Goal: Information Seeking & Learning: Understand process/instructions

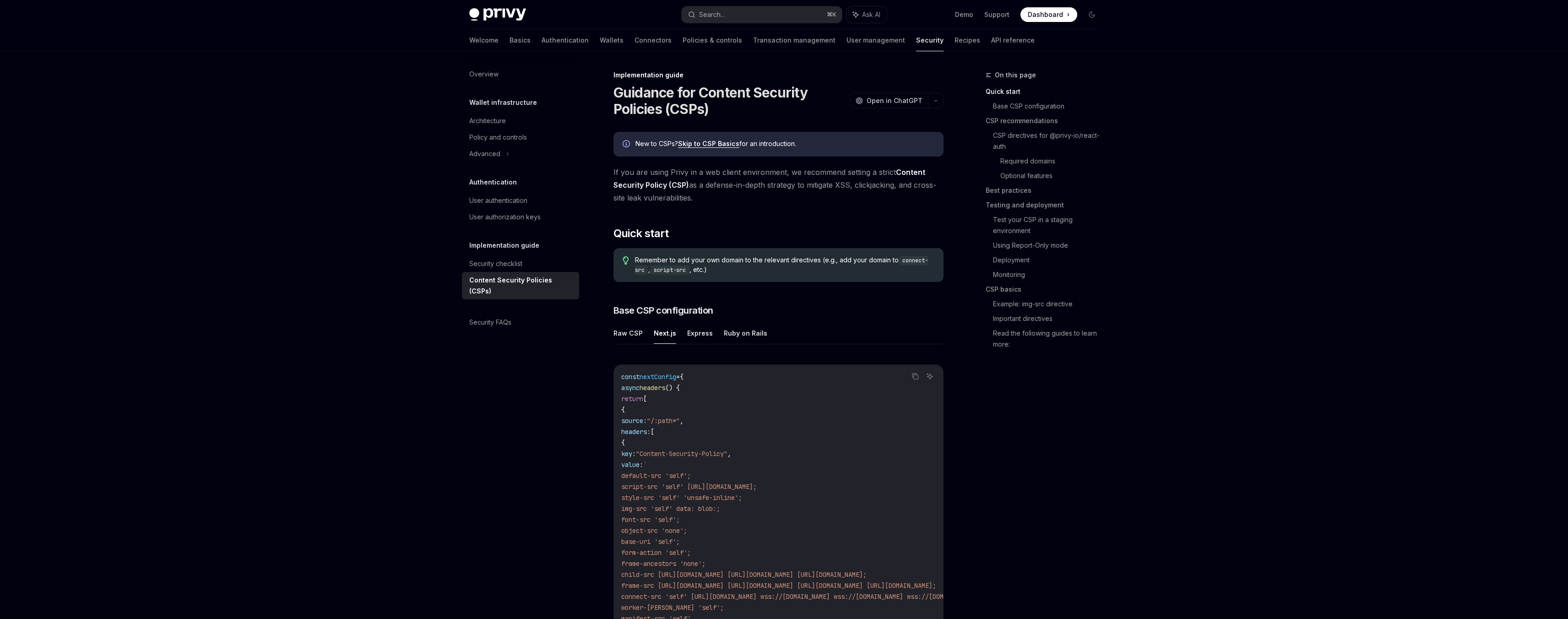
scroll to position [154, 0]
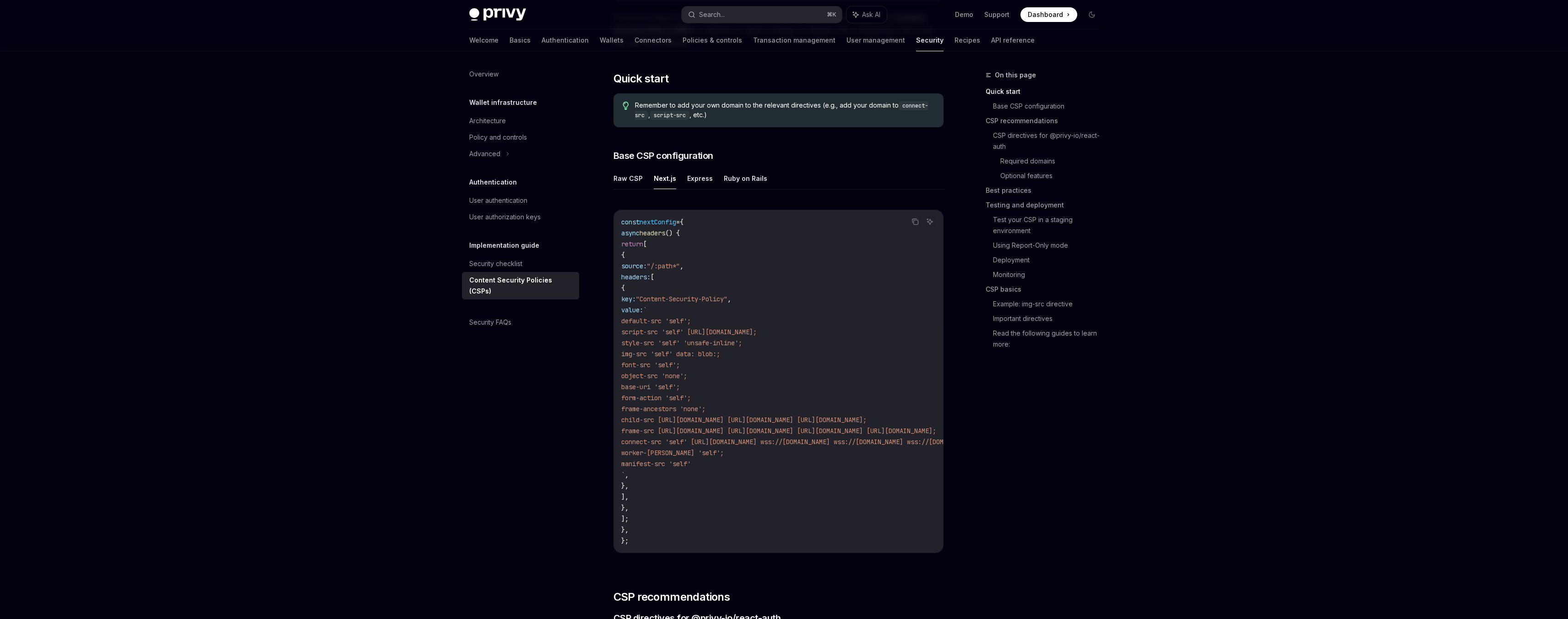
drag, startPoint x: 671, startPoint y: 472, endPoint x: 695, endPoint y: 311, distance: 162.8
click at [695, 311] on code "const nextConfig = { async headers () { return [ { source: "/:path*" , headers:…" at bounding box center [890, 381] width 538 height 330
copy code "` default-src 'self'; script-src 'self' https://challenges.cloudflare.com; styl…"
click at [630, 179] on button "Raw CSP" at bounding box center [628, 178] width 29 height 21
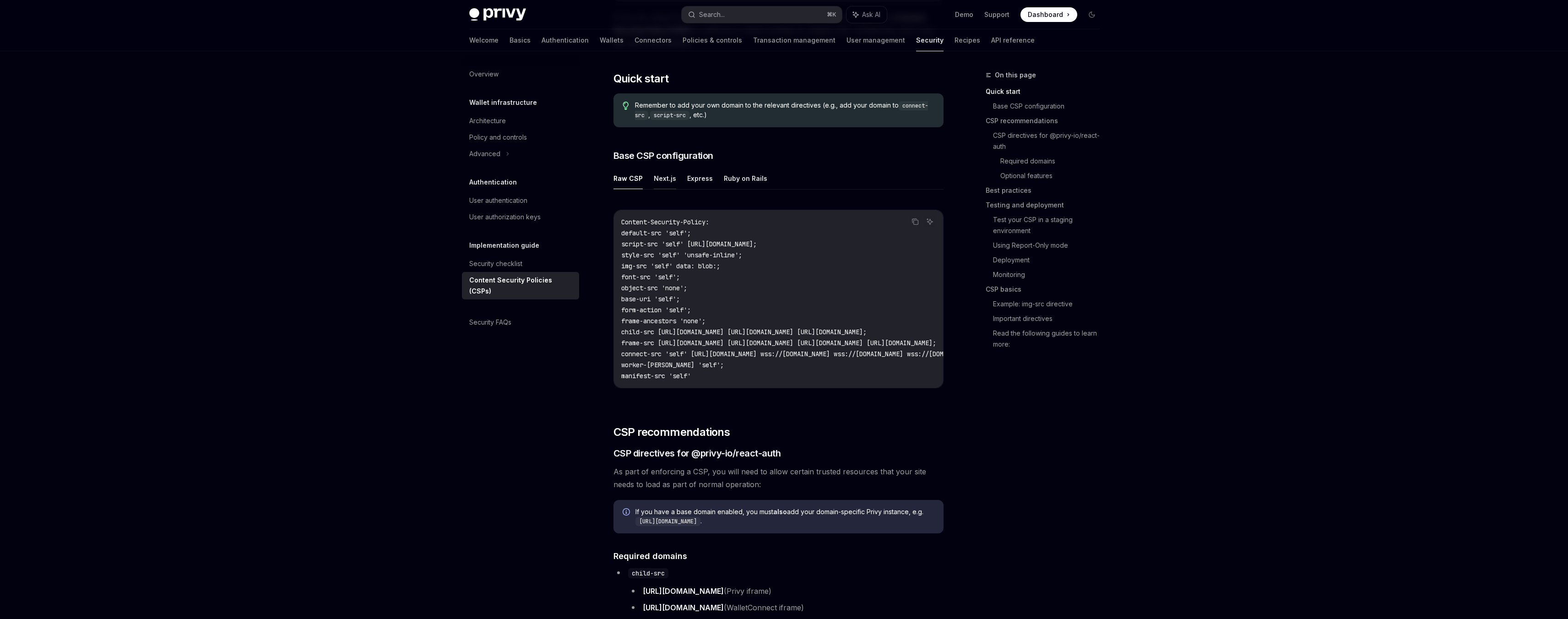
click at [654, 180] on button "Next.js" at bounding box center [665, 178] width 23 height 21
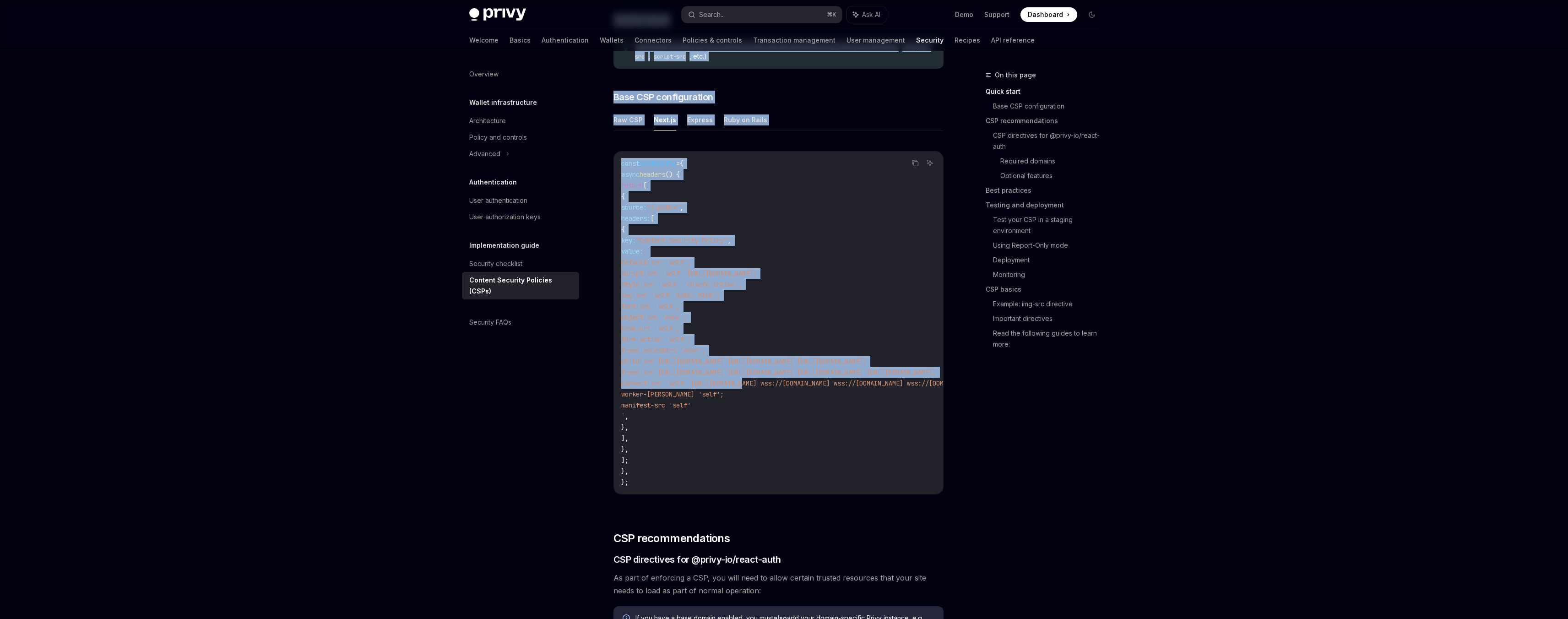
scroll to position [0, 496]
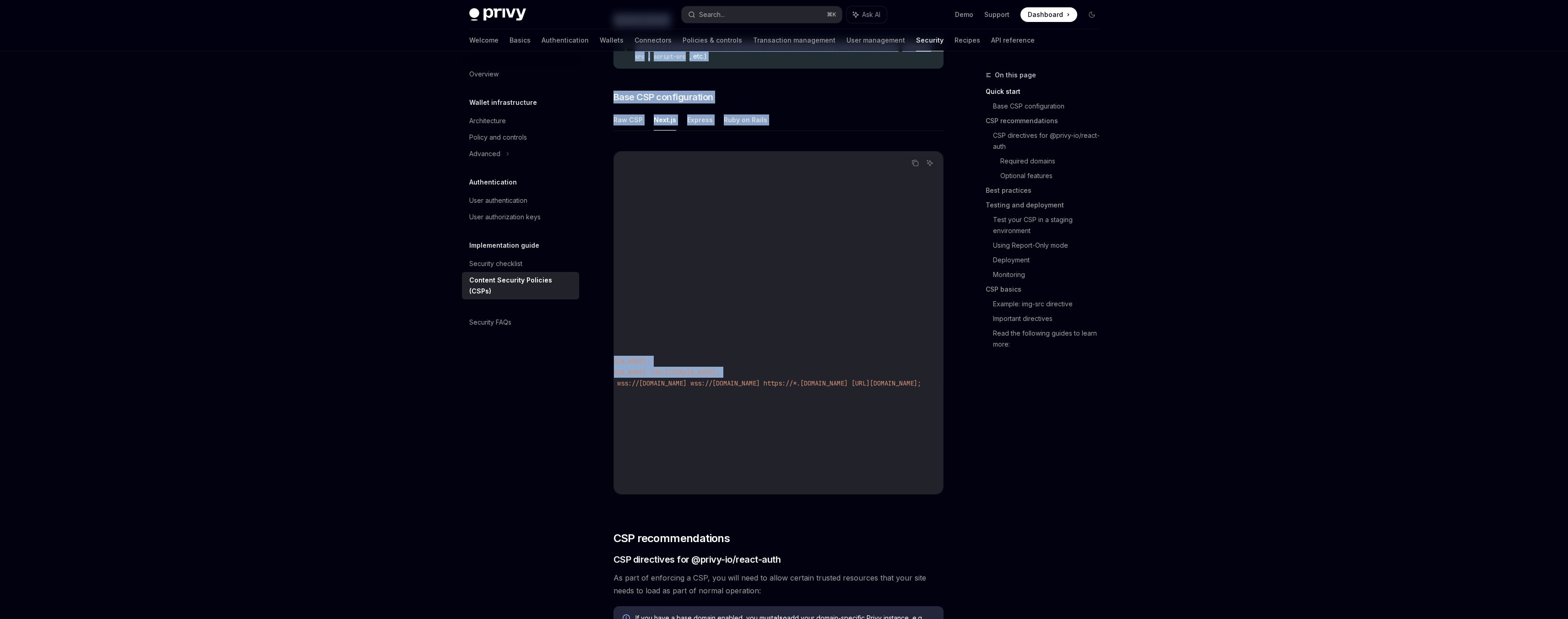
drag, startPoint x: 747, startPoint y: 383, endPoint x: 940, endPoint y: 392, distance: 193.2
click at [940, 392] on code "const nextConfig = { async headers () { return [ { source: "/:path*" , headers:…" at bounding box center [673, 322] width 538 height 330
copy code "https://auth.privy.io wss://relay.walletconnect.com wss://relay.walletconnect.o…"
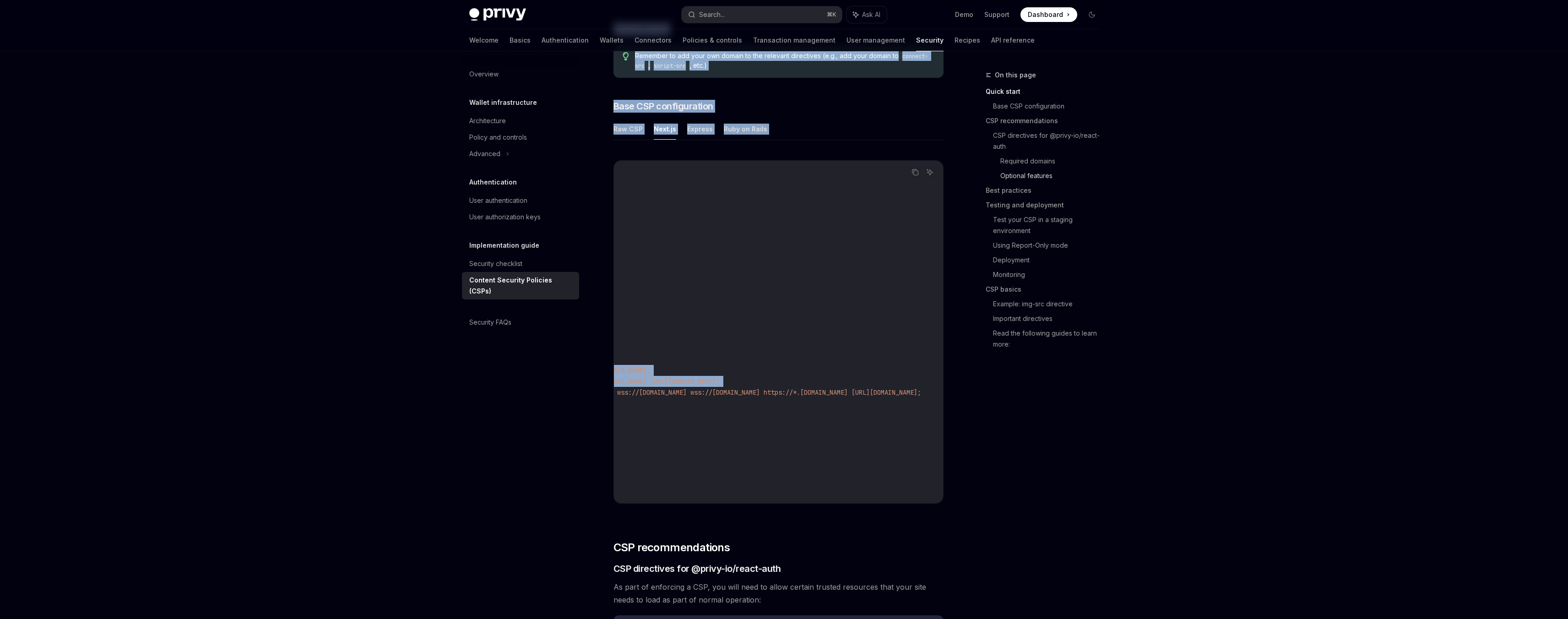
scroll to position [196, 0]
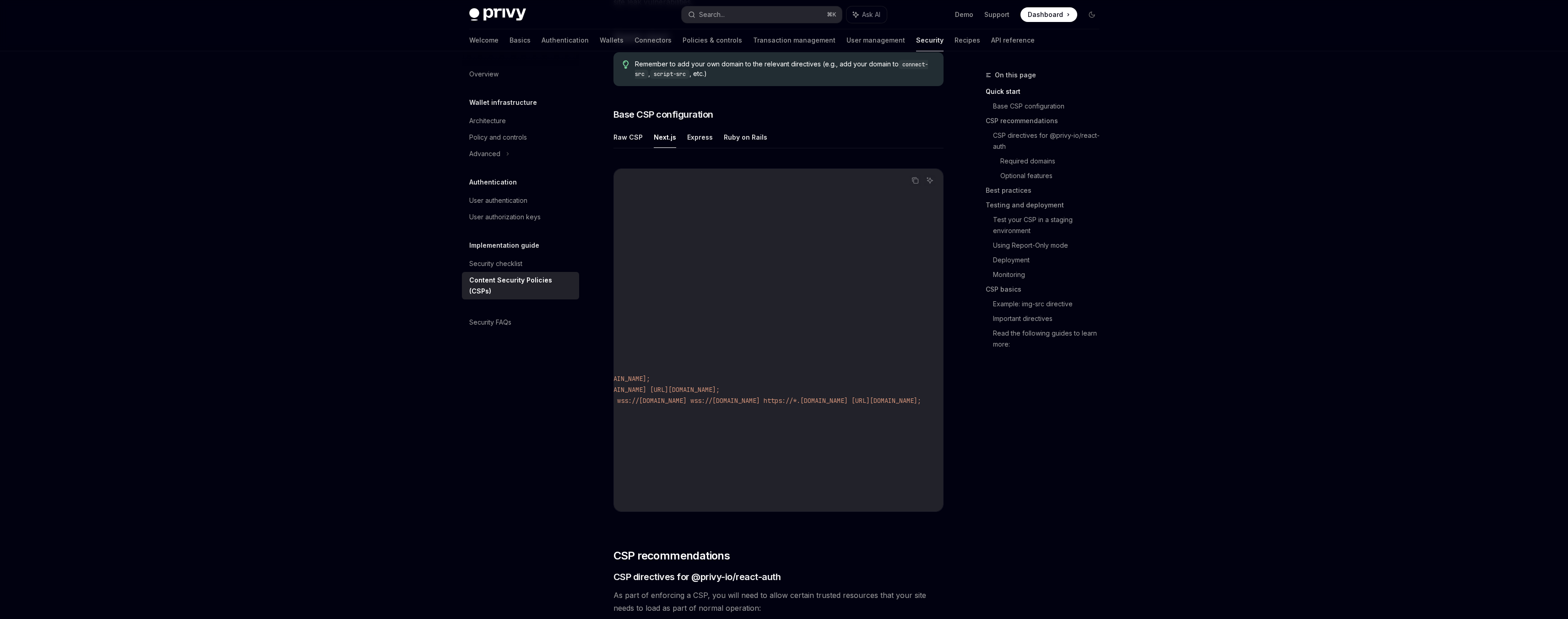
click at [773, 354] on code "const nextConfig = { async headers () { return [ { source: "/:path*" , headers:…" at bounding box center [673, 340] width 538 height 330
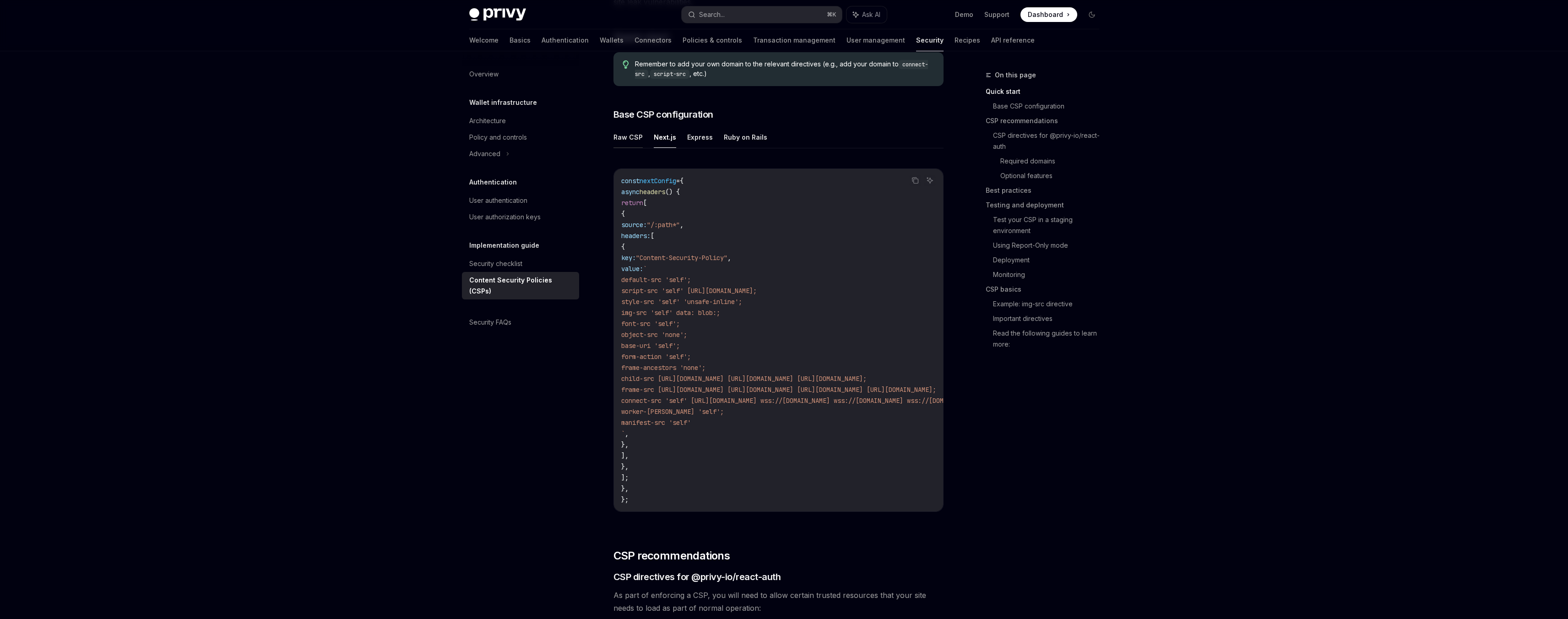
click at [637, 132] on button "Raw CSP" at bounding box center [628, 137] width 29 height 21
type textarea "*"
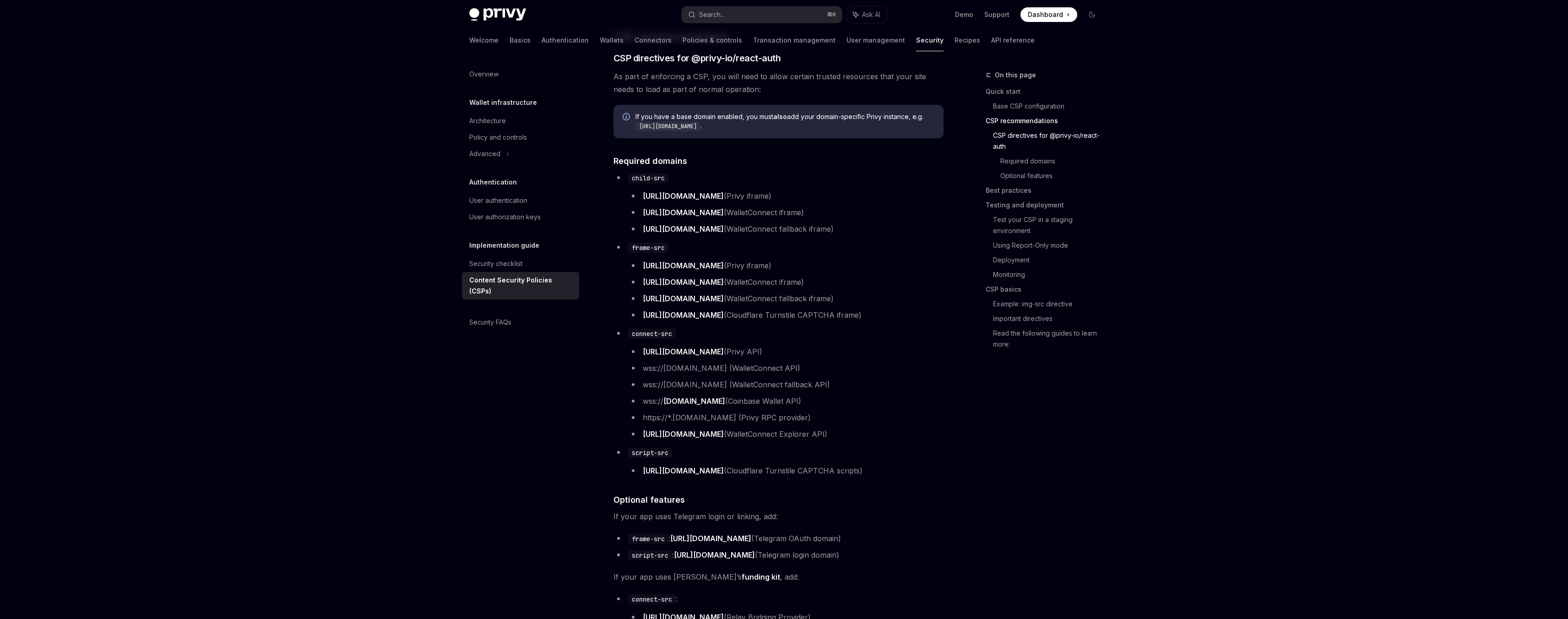
scroll to position [558, 0]
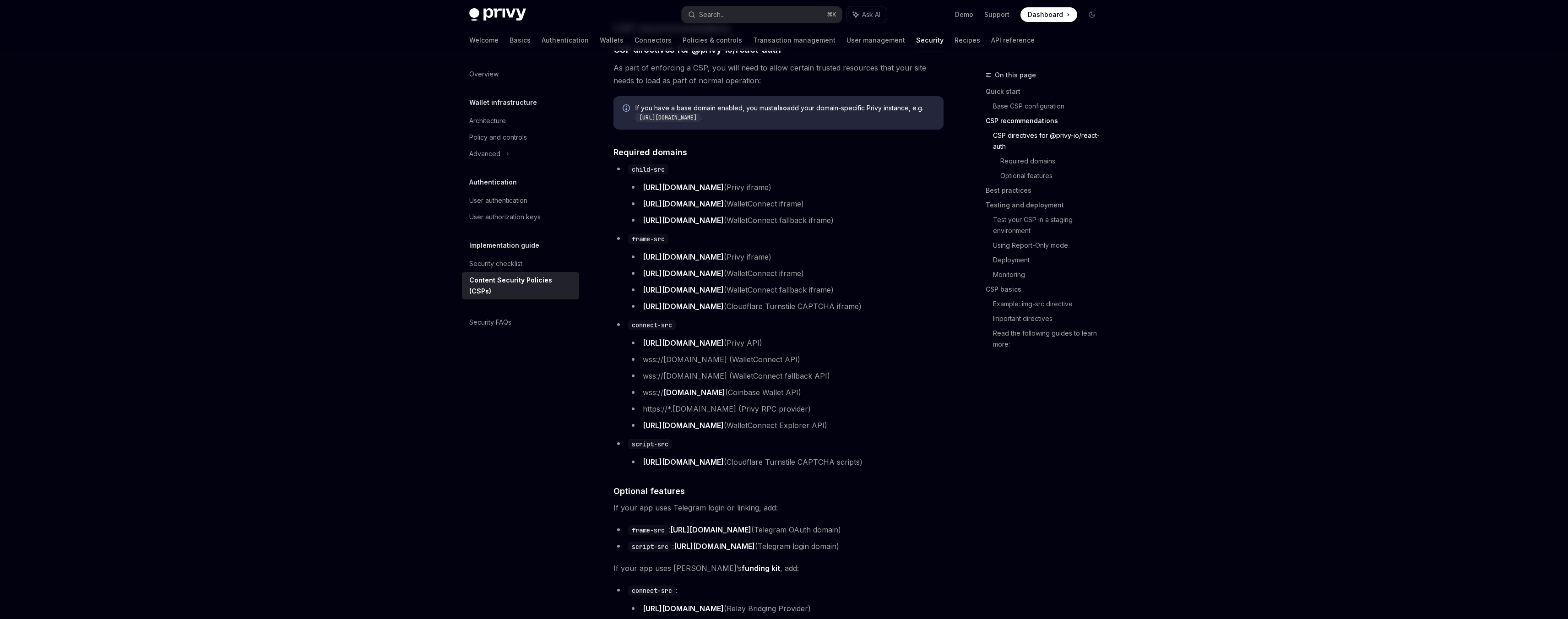
drag, startPoint x: 641, startPoint y: 428, endPoint x: 781, endPoint y: 433, distance: 140.1
click at [781, 432] on li "https://explorer-api.walletconnect.com (WalletConnect Explorer API)" at bounding box center [786, 425] width 315 height 13
copy link "https://explorer-api.walletconnect.com"
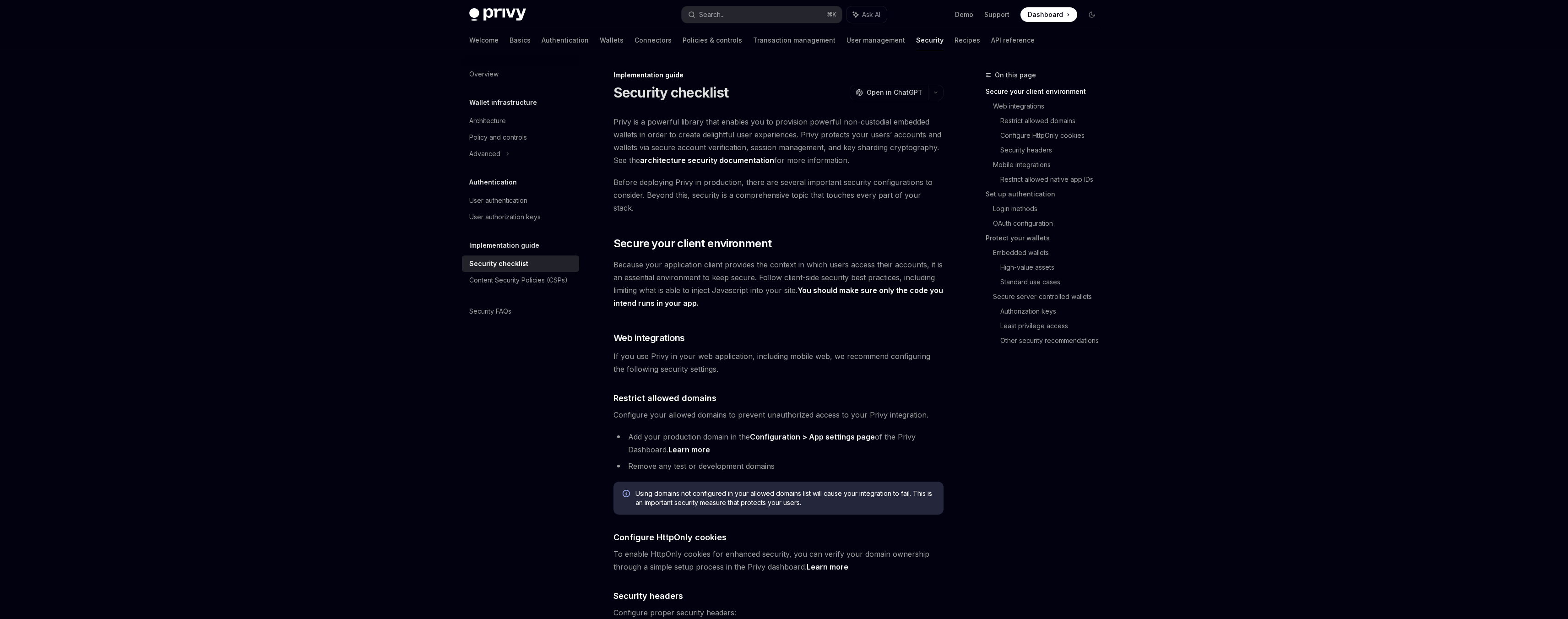
click at [737, 23] on div "Privy Docs home page Search... ⌘ K Ask AI Demo Support Dashboard Dashboard Sear…" at bounding box center [784, 14] width 630 height 29
click at [537, 286] on link "Content Security Policies (CSPs)" at bounding box center [520, 280] width 117 height 17
type textarea "*"
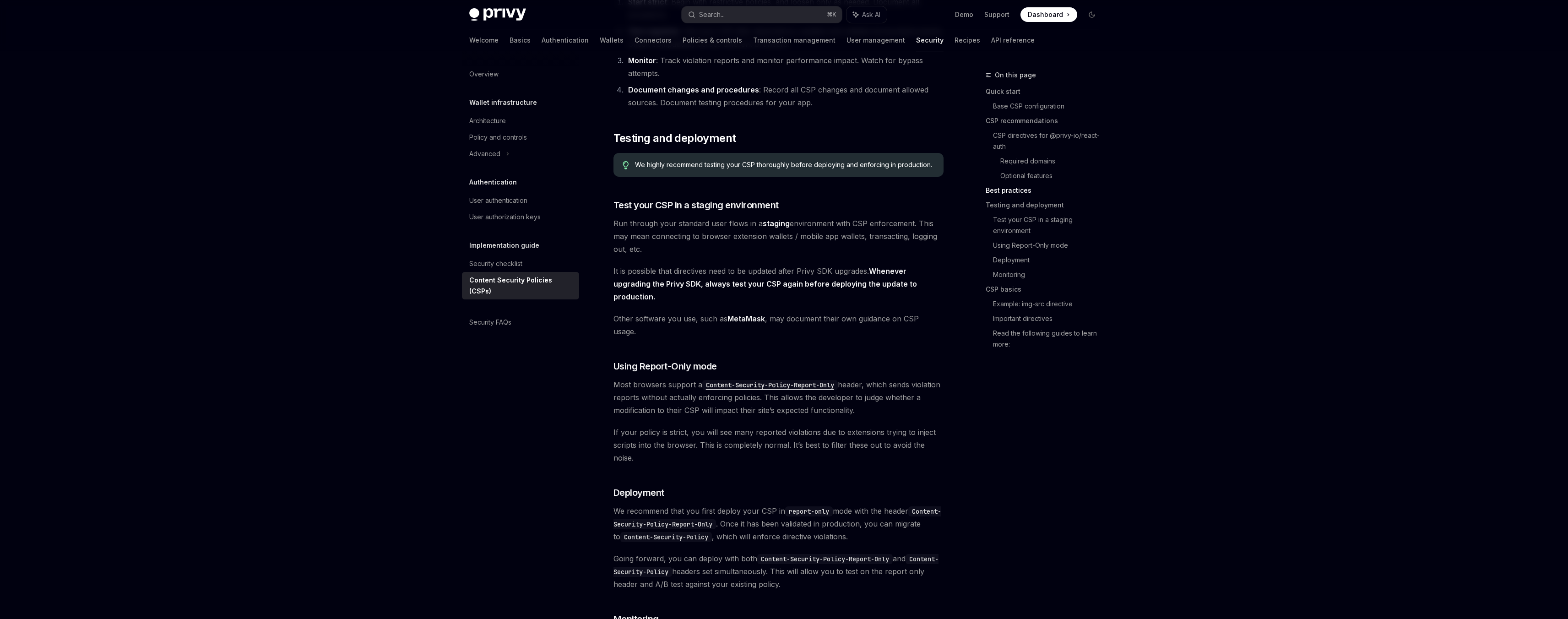
scroll to position [1360, 0]
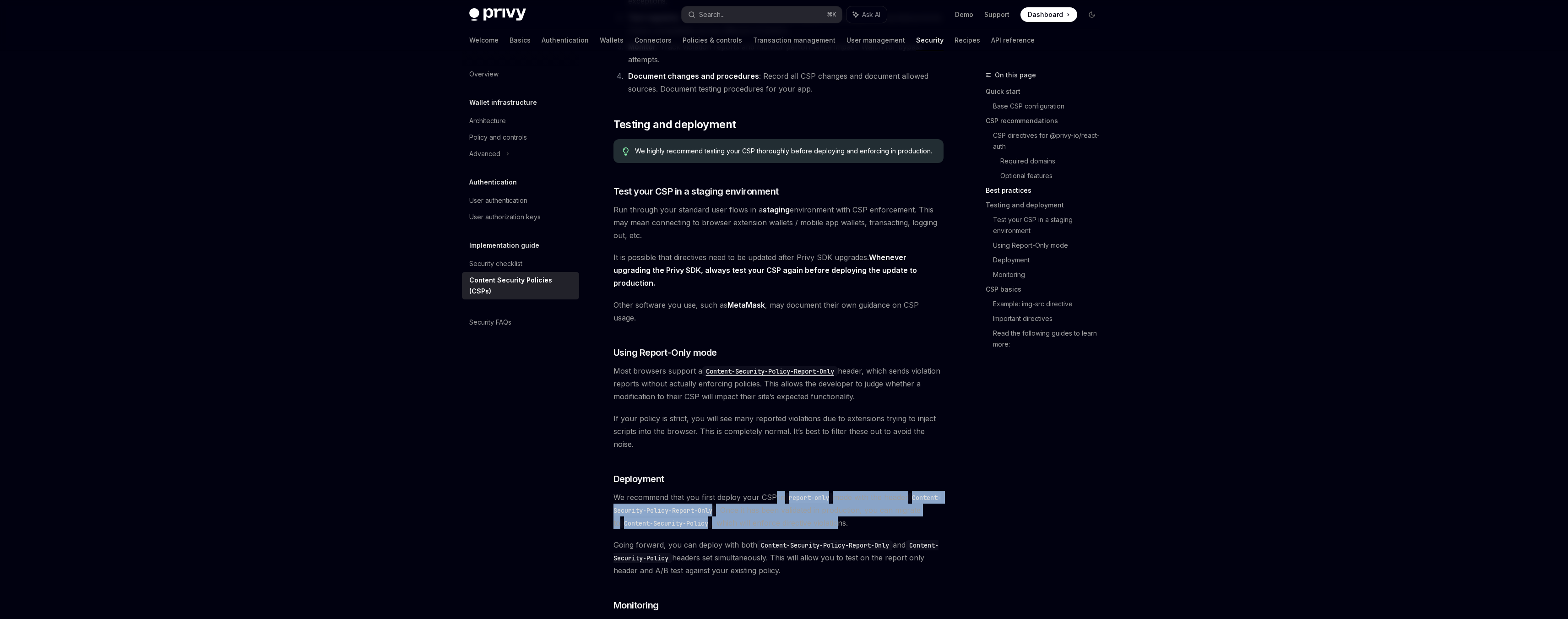
drag, startPoint x: 773, startPoint y: 481, endPoint x: 870, endPoint y: 501, distance: 99.0
click at [870, 501] on span "We recommend that you first deploy your CSP in report-only mode with the header…" at bounding box center [778, 510] width 330 height 39
drag, startPoint x: 899, startPoint y: 503, endPoint x: 769, endPoint y: 474, distance: 133.2
click at [769, 490] on span "We recommend that you first deploy your CSP in report-only mode with the header…" at bounding box center [778, 510] width 330 height 39
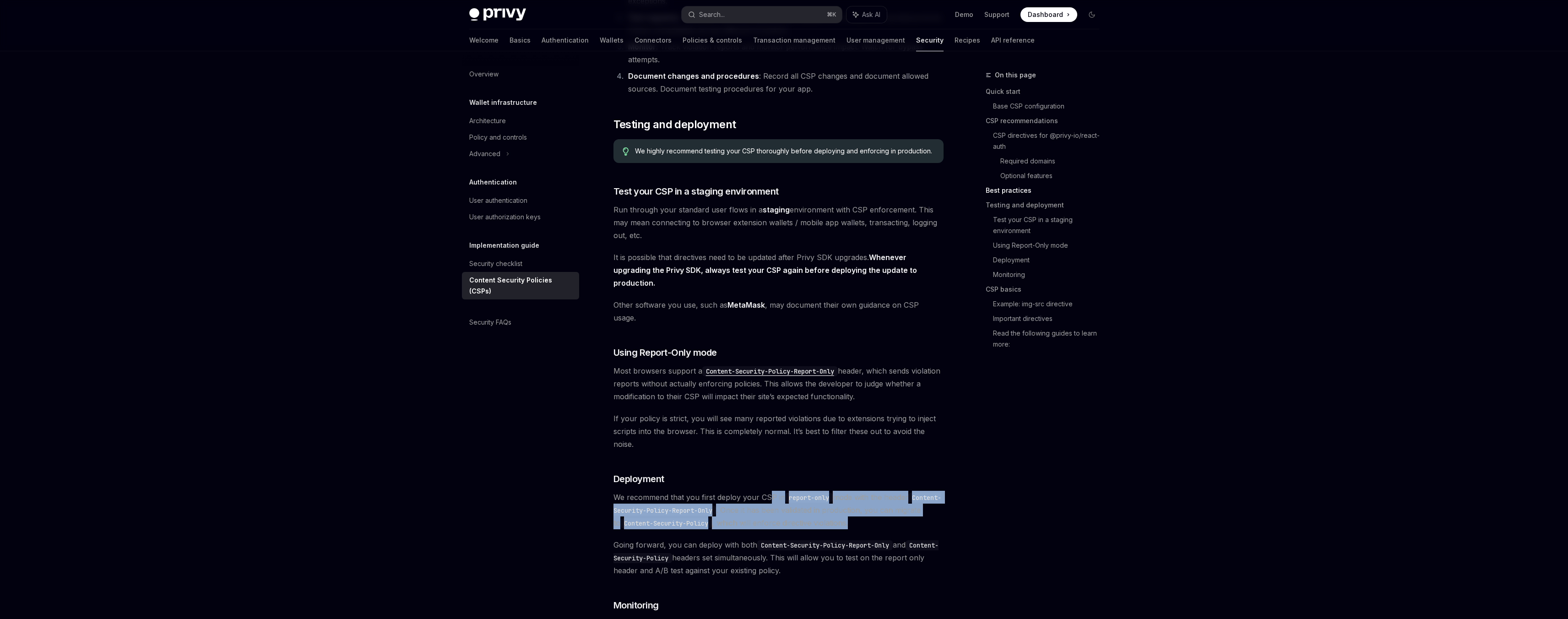
click at [769, 490] on span "We recommend that you first deploy your CSP in report-only mode with the header…" at bounding box center [778, 510] width 330 height 39
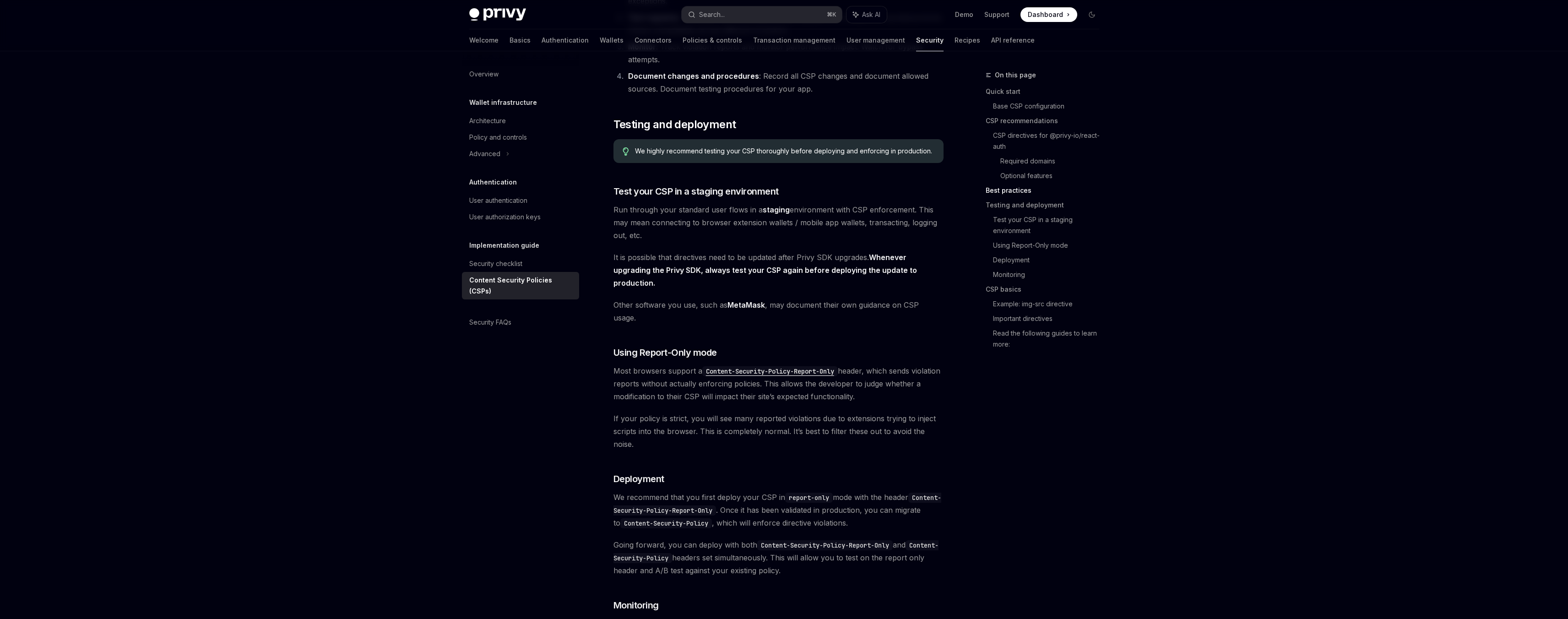
drag, startPoint x: 694, startPoint y: 475, endPoint x: 821, endPoint y: 547, distance: 146.0
click at [821, 547] on span "Going forward, you can deploy with both Content-Security-Policy-Report-Only and…" at bounding box center [778, 558] width 330 height 39
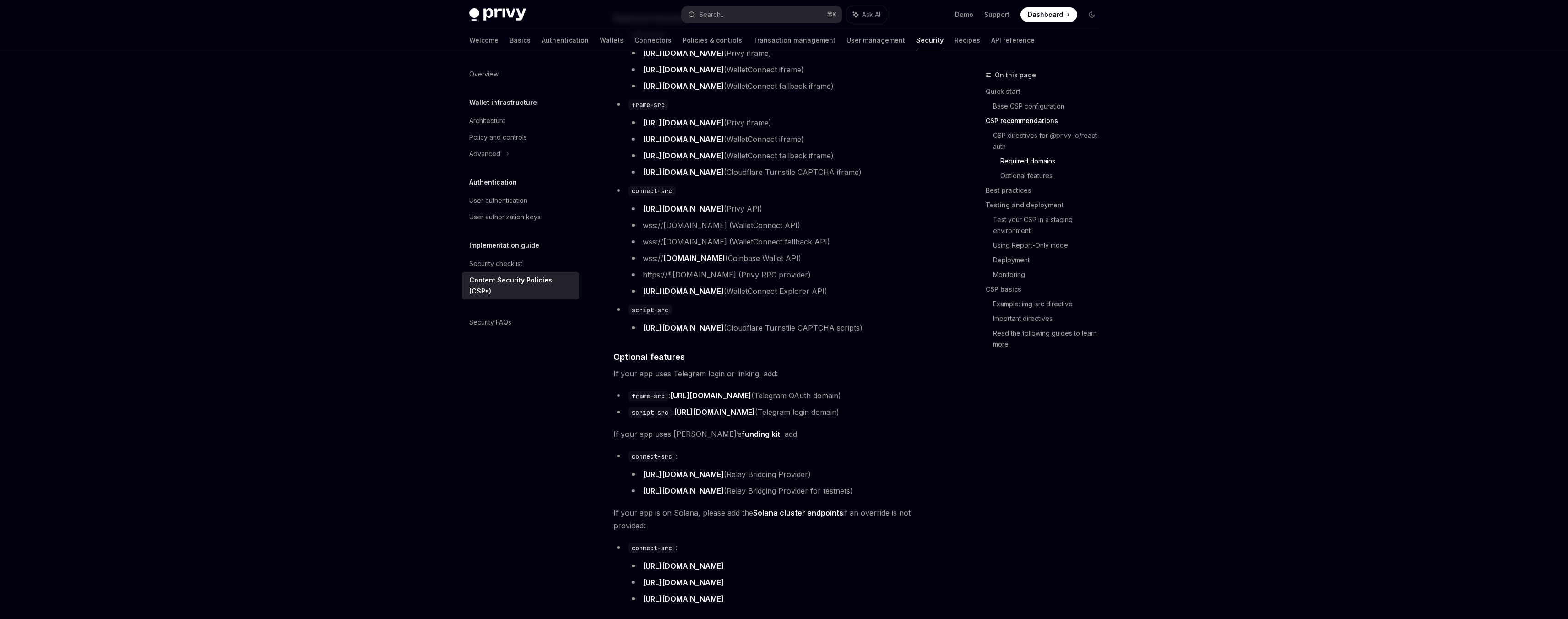
scroll to position [395, 0]
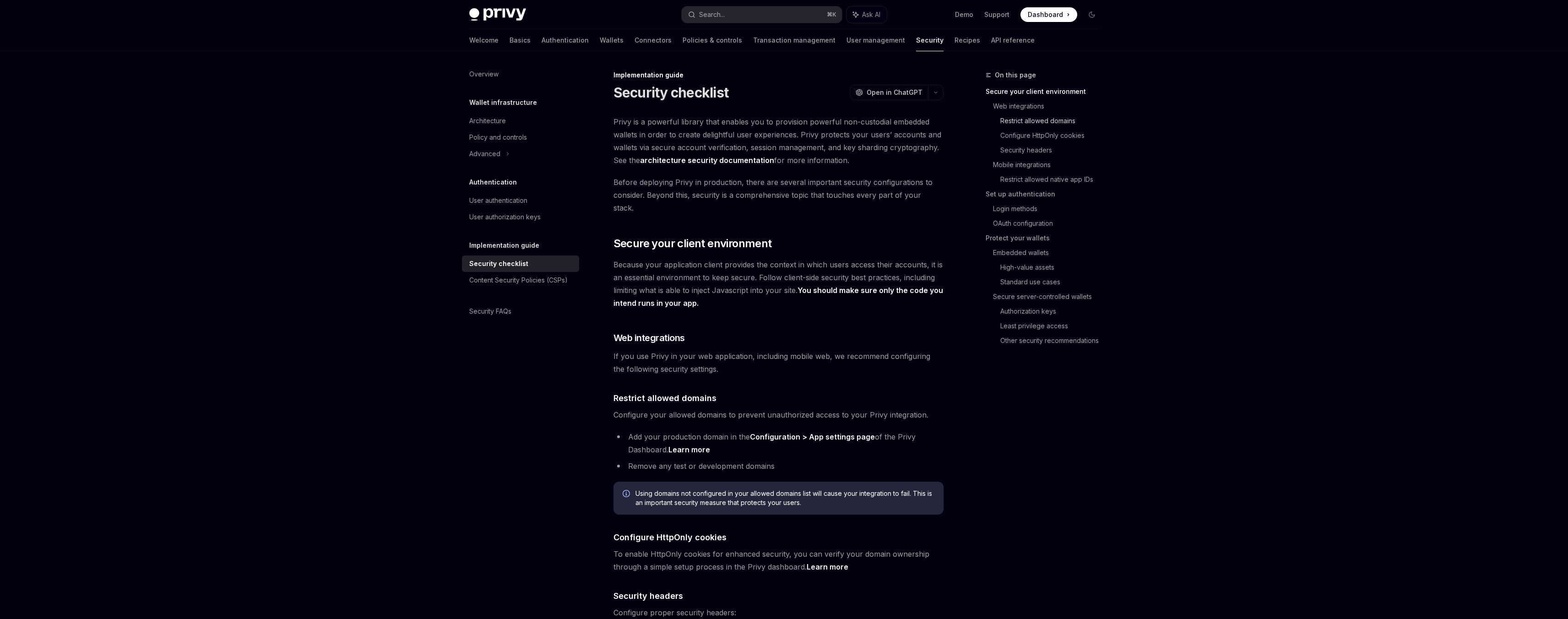
click at [1026, 123] on link "Restrict allowed domains" at bounding box center [1054, 121] width 106 height 15
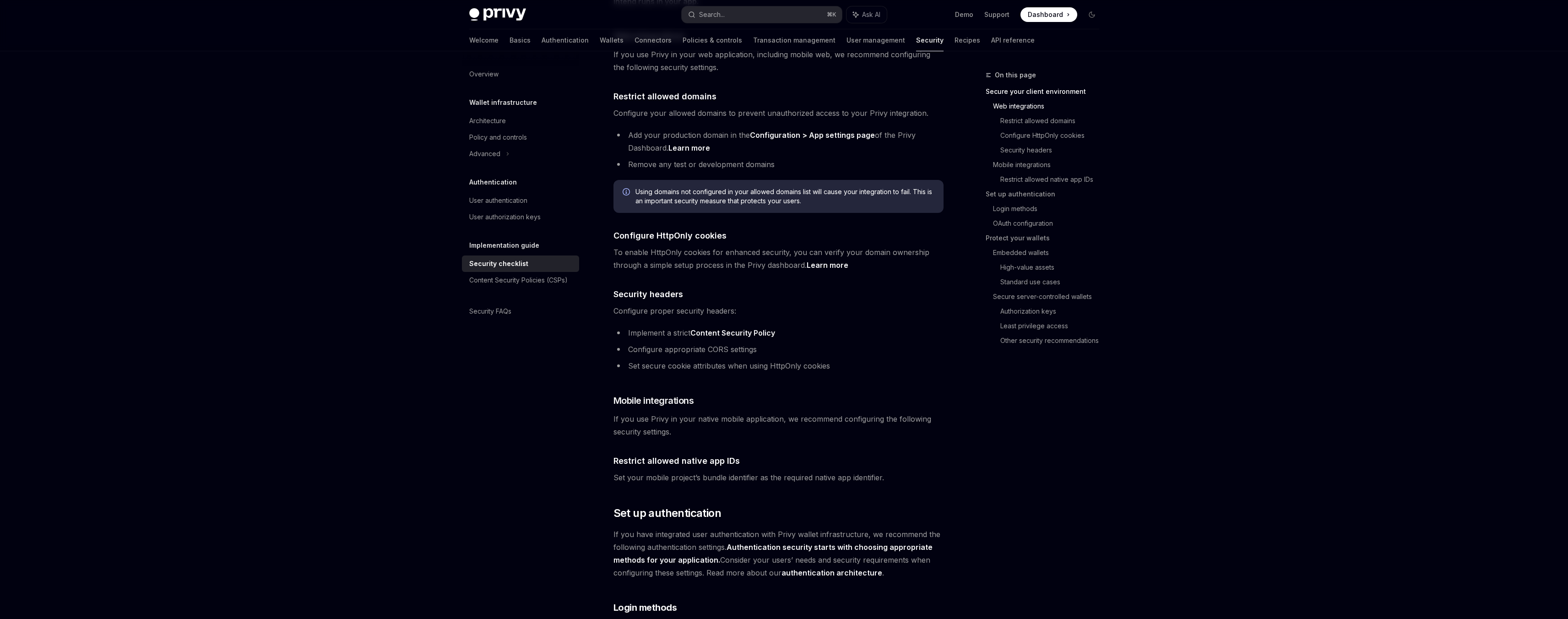
scroll to position [300, 0]
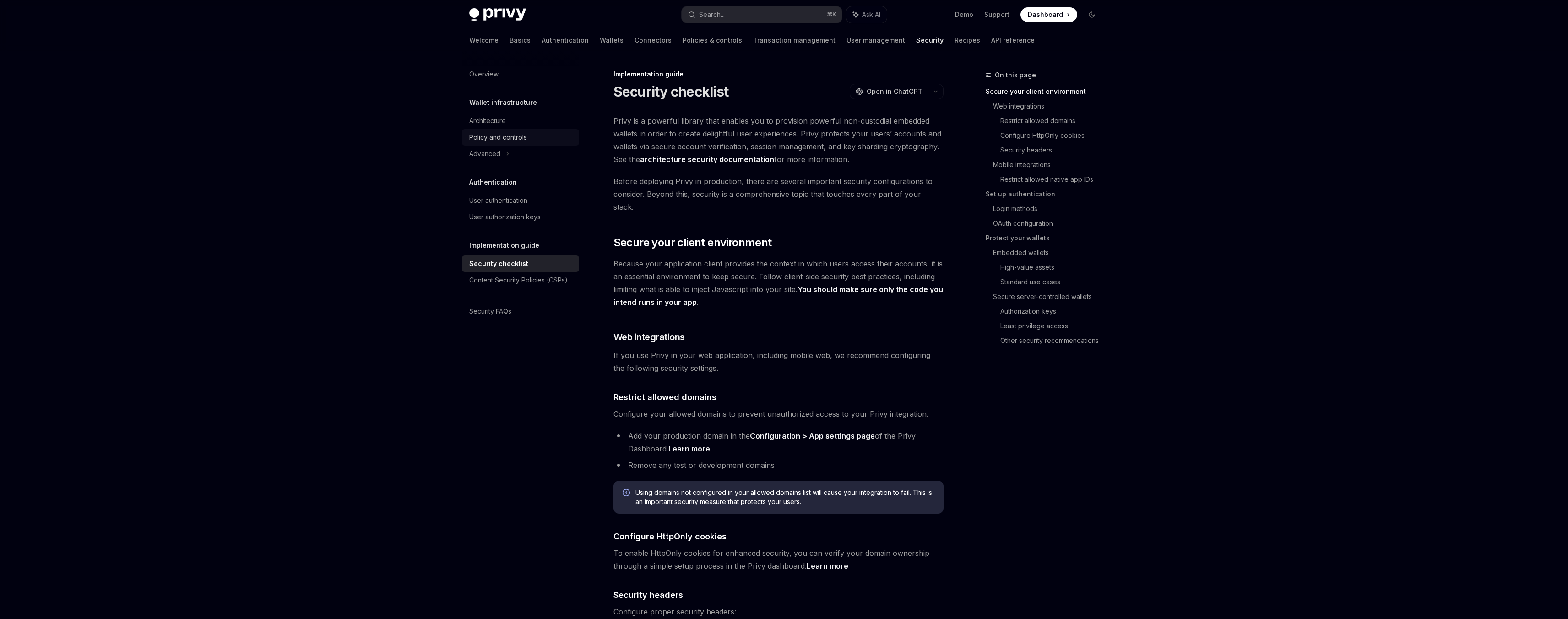
scroll to position [0, 0]
click at [649, 93] on h1 "Security checklist" at bounding box center [671, 92] width 116 height 17
click at [684, 89] on h1 "Security checklist" at bounding box center [671, 92] width 116 height 17
click at [734, 90] on div "Security checklist OpenAI Open in ChatGPT" at bounding box center [778, 92] width 330 height 17
click at [734, 90] on div "Security checklist OpenAI Open in ChatGPT" at bounding box center [778, 92] width 330 height 17
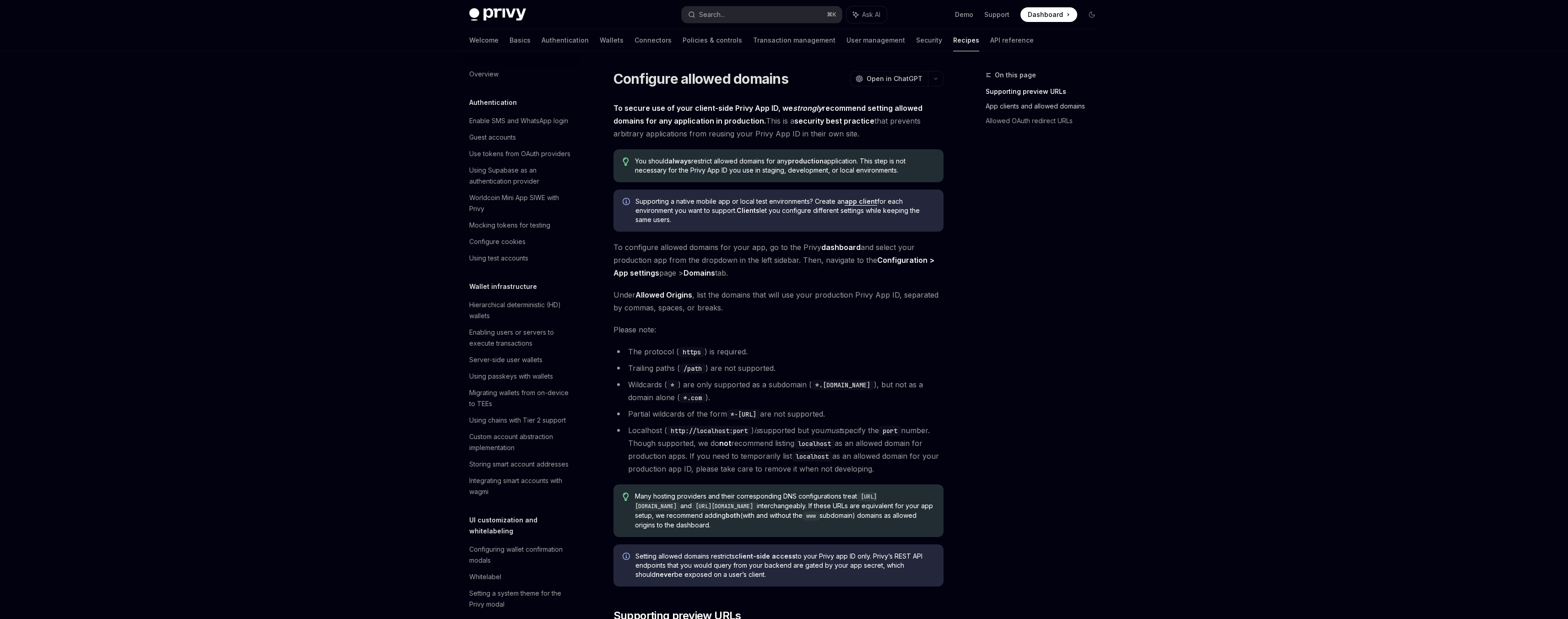
click at [1039, 109] on link "App clients and allowed domains" at bounding box center [1046, 106] width 121 height 15
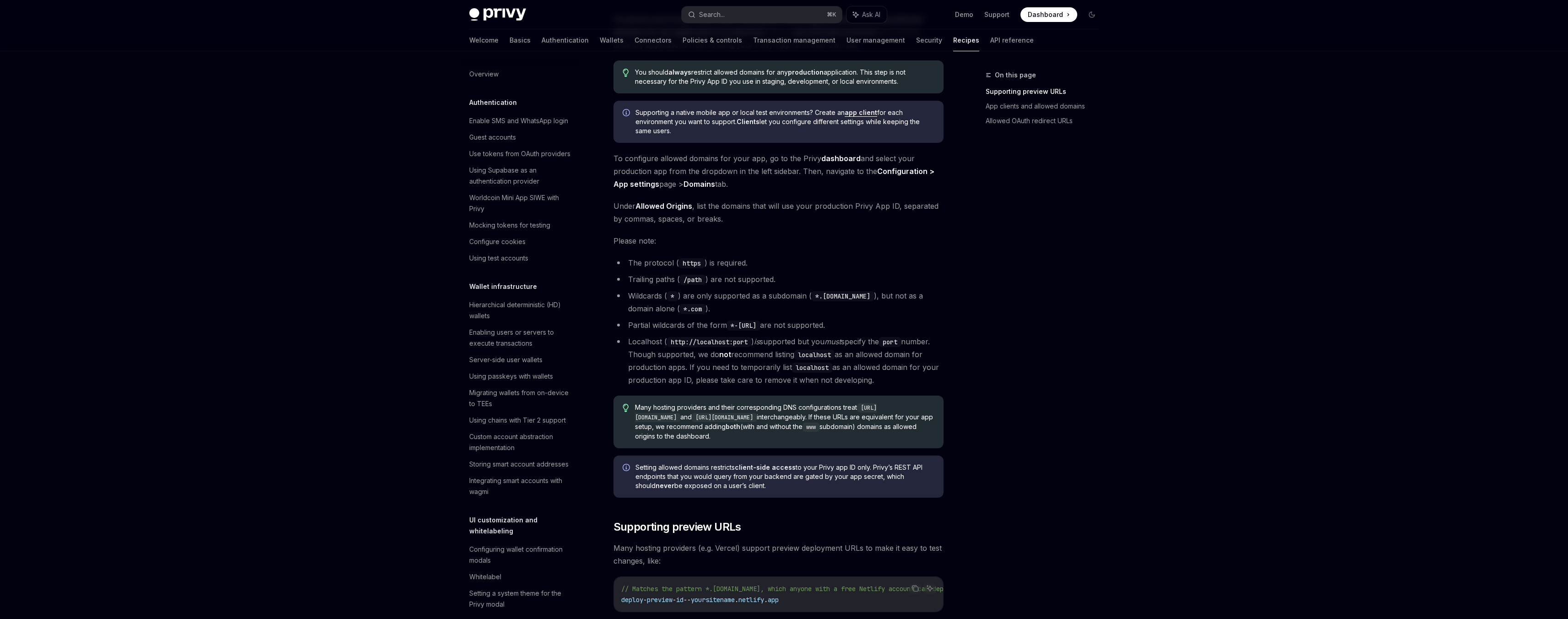
scroll to position [145, 0]
